Goal: Check status

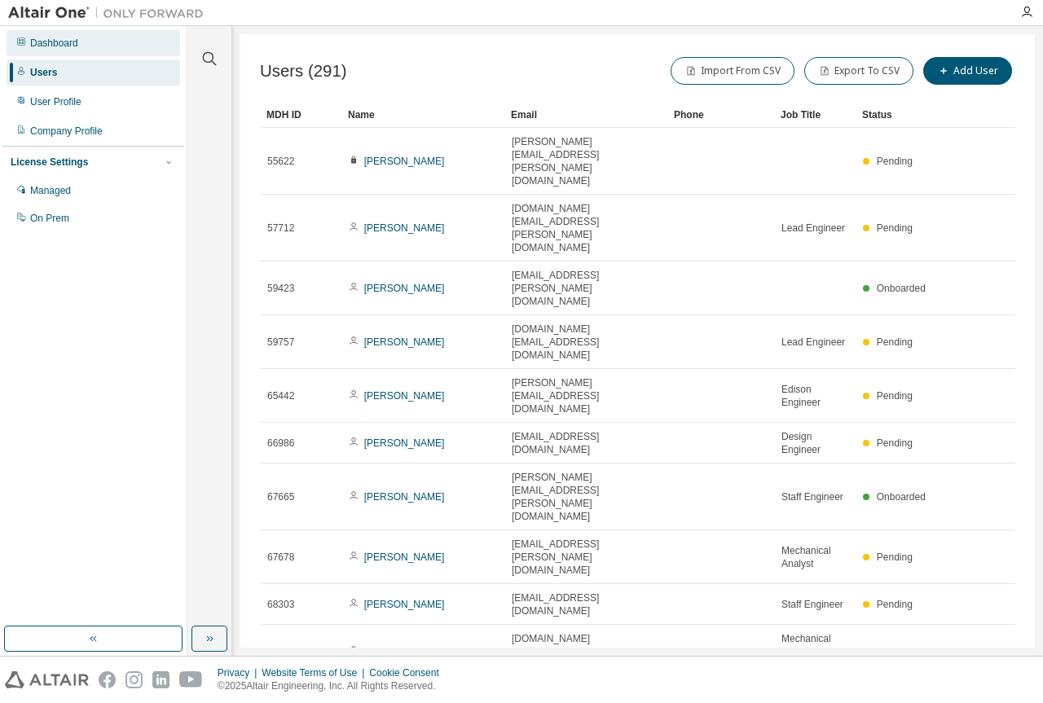
click at [103, 51] on div "Dashboard" at bounding box center [94, 43] width 174 height 26
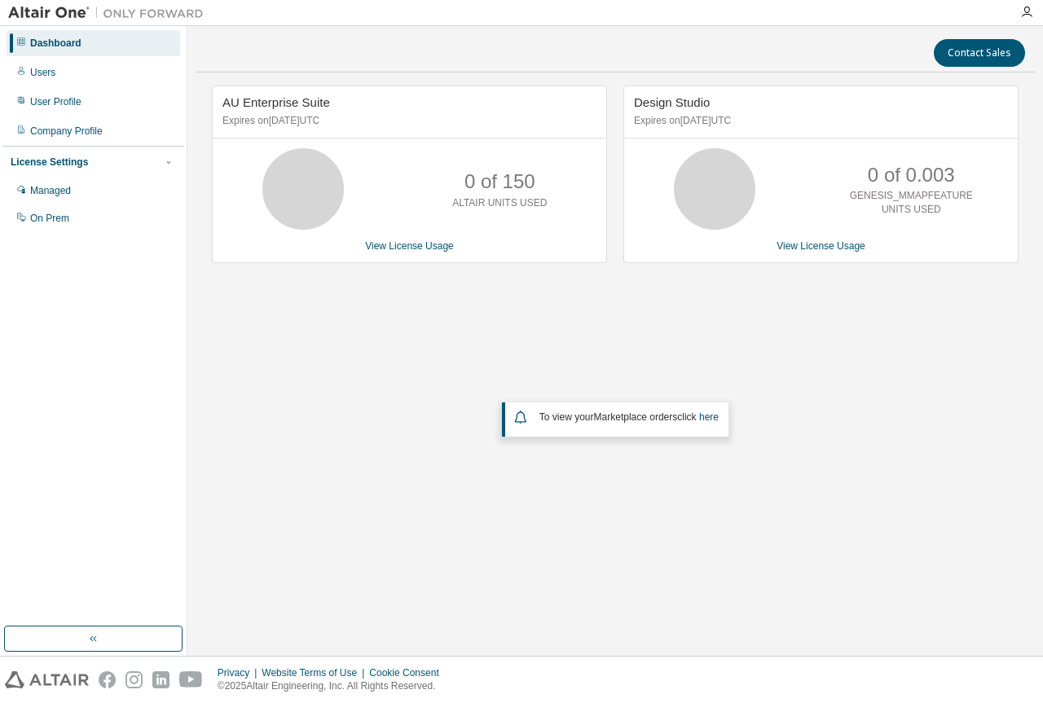
click at [867, 201] on p "GENESIS_MMAPFEATURE UNITS USED" at bounding box center [911, 203] width 130 height 28
click at [867, 200] on p "GENESIS_MMAPFEATURE UNITS USED" at bounding box center [911, 203] width 130 height 28
click at [828, 242] on link "View License Usage" at bounding box center [820, 245] width 89 height 11
